Goal: Transaction & Acquisition: Purchase product/service

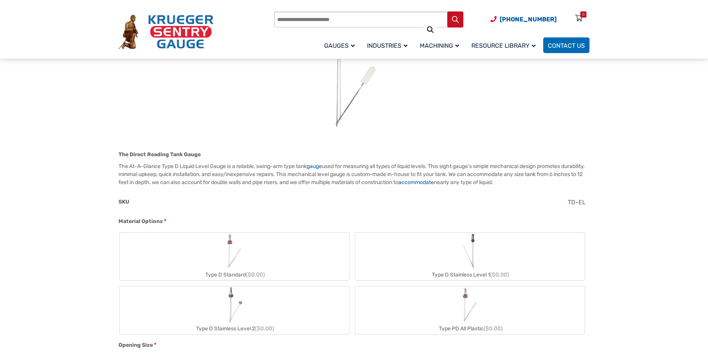
scroll to position [169, 0]
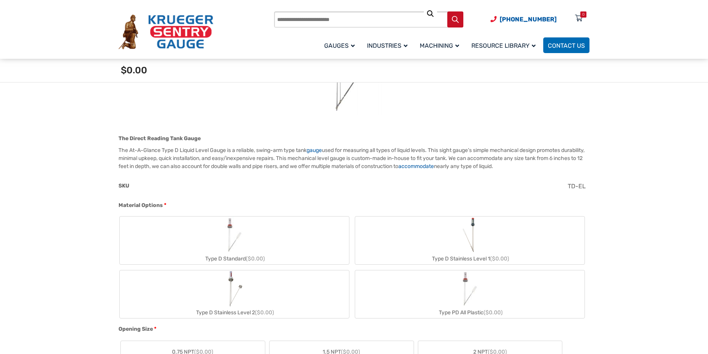
click at [222, 231] on img "Type D Standard" at bounding box center [234, 235] width 37 height 37
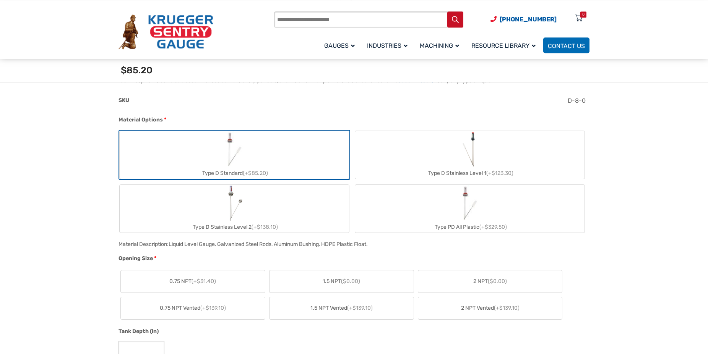
scroll to position [299, 0]
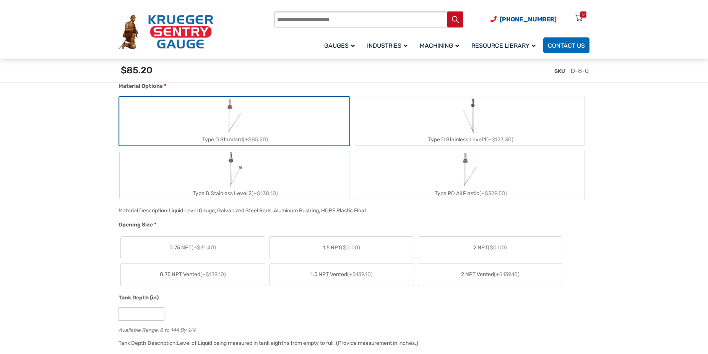
click at [471, 245] on label "2 NPT ($0.00)" at bounding box center [490, 248] width 144 height 22
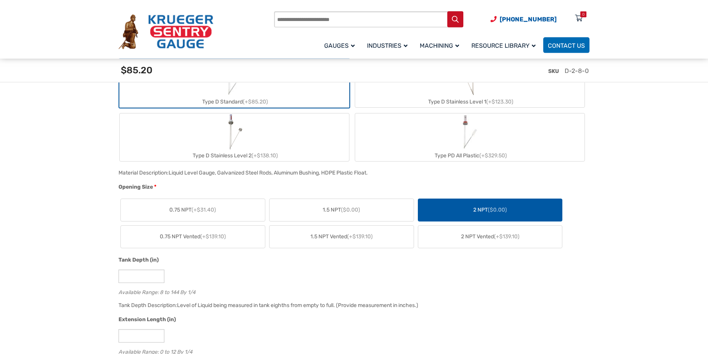
scroll to position [338, 0]
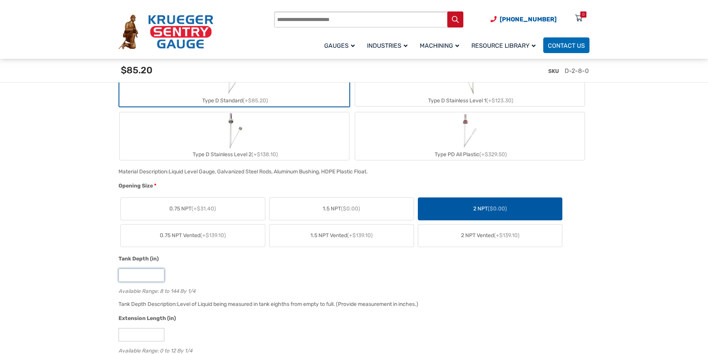
drag, startPoint x: 134, startPoint y: 279, endPoint x: 117, endPoint y: 279, distance: 17.2
click at [119, 279] on input "*" at bounding box center [142, 275] width 46 height 13
type input "*"
type input "**"
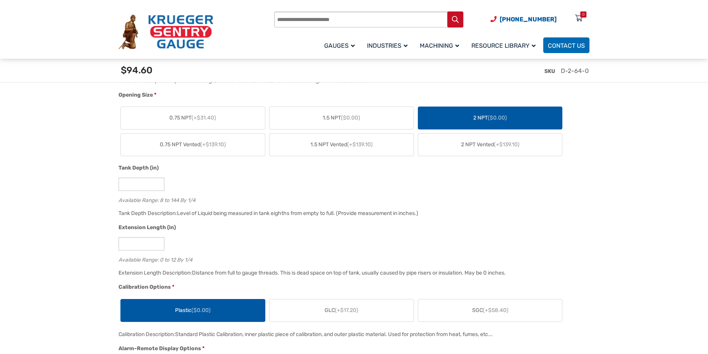
scroll to position [507, 0]
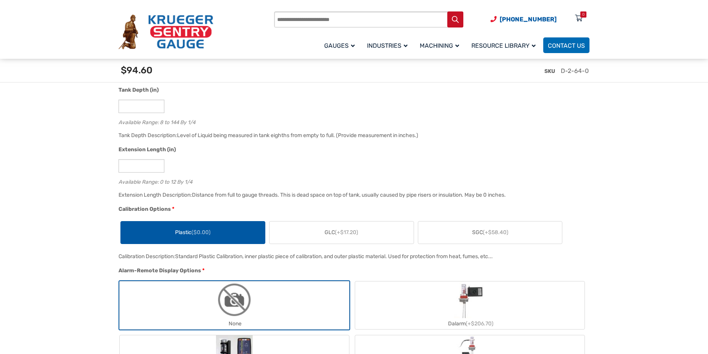
click at [329, 230] on label "GLC (+$17.20)" at bounding box center [342, 233] width 144 height 22
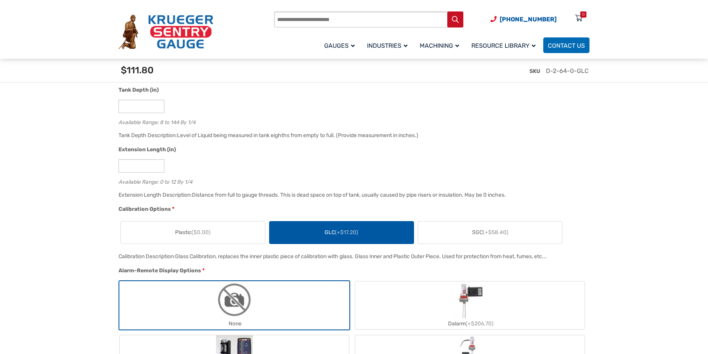
click at [439, 232] on label "SGC (+$58.40)" at bounding box center [490, 233] width 144 height 22
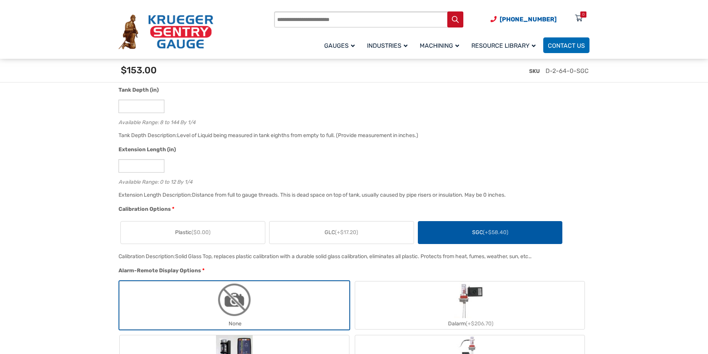
click at [335, 236] on span "GLC (+$17.20)" at bounding box center [342, 233] width 34 height 8
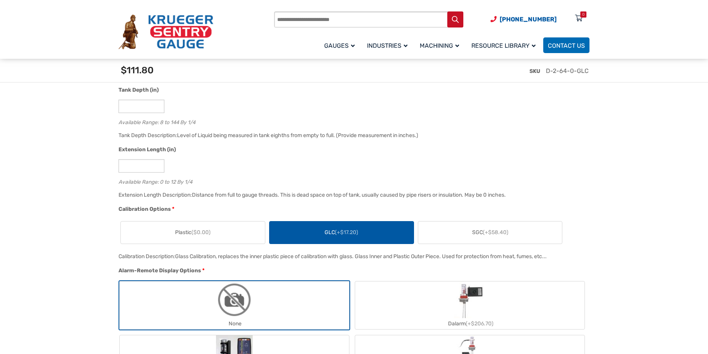
click at [162, 232] on label "Plastic ($0.00)" at bounding box center [193, 233] width 144 height 22
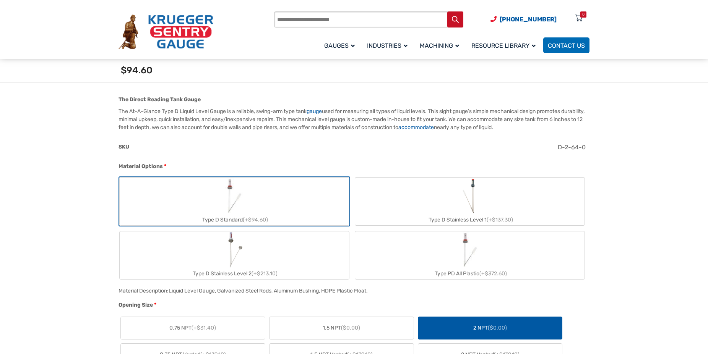
scroll to position [0, 0]
